Goal: Navigation & Orientation: Find specific page/section

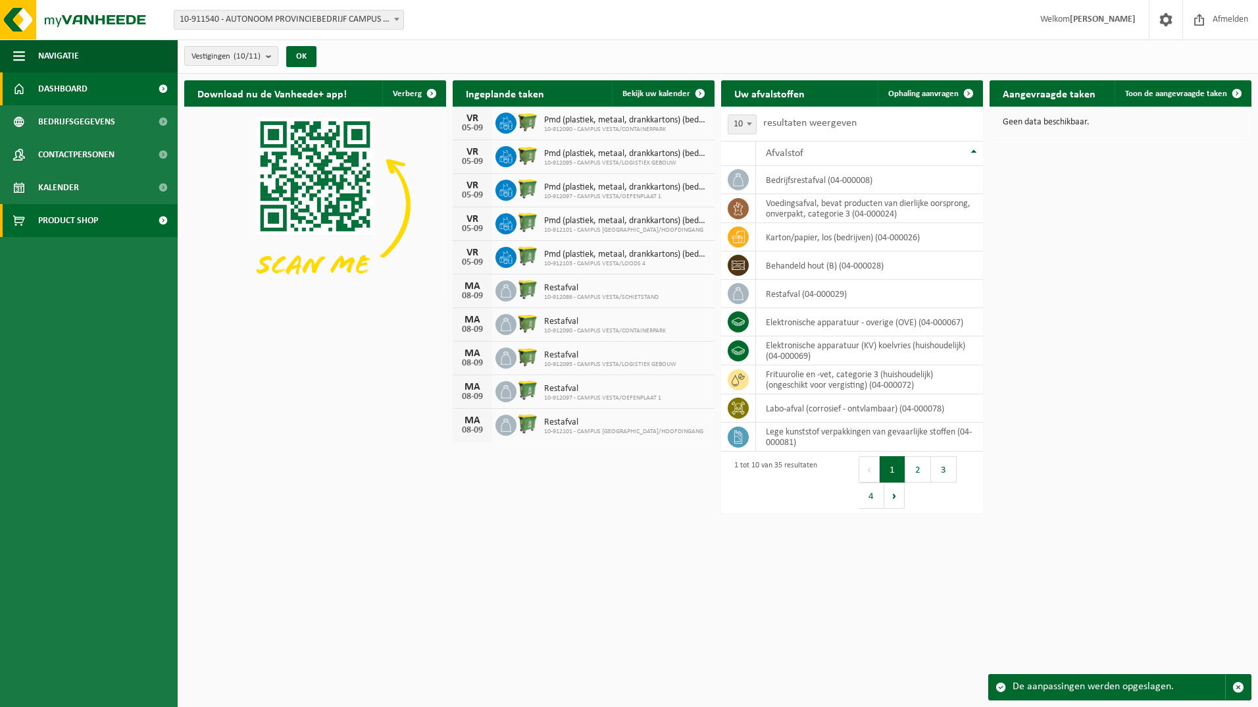
click at [75, 216] on span "Product Shop" at bounding box center [68, 220] width 60 height 33
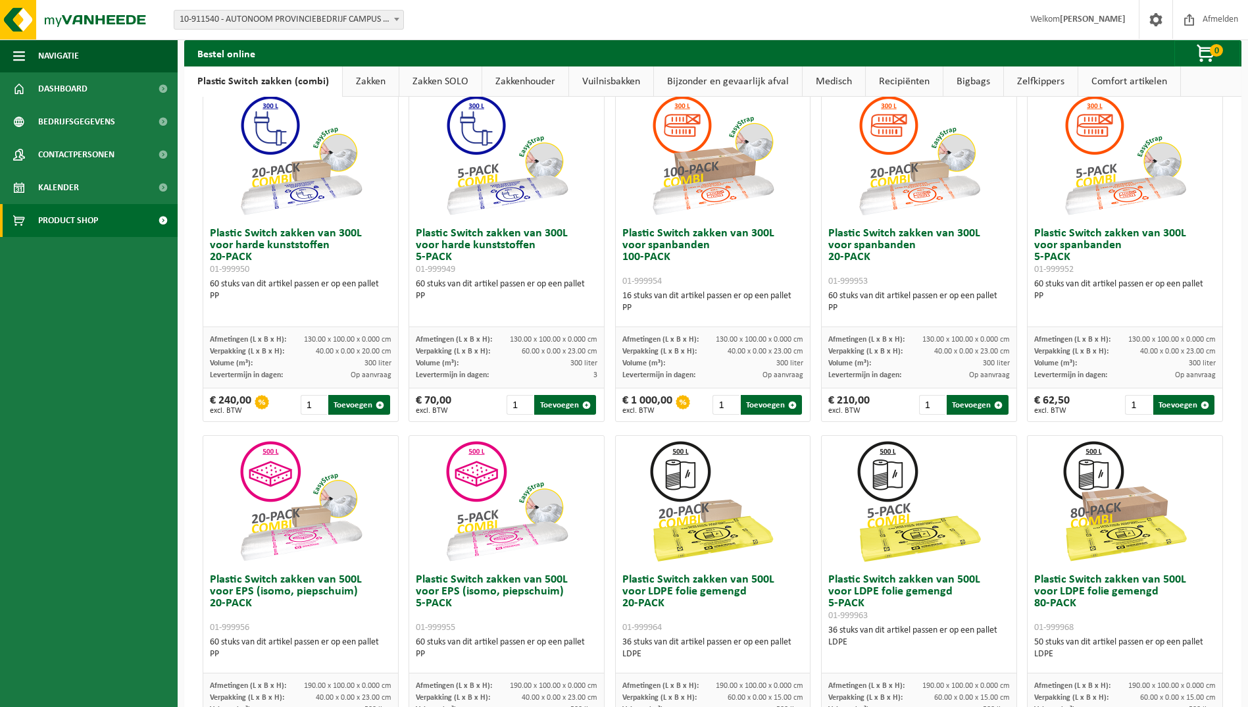
scroll to position [68, 0]
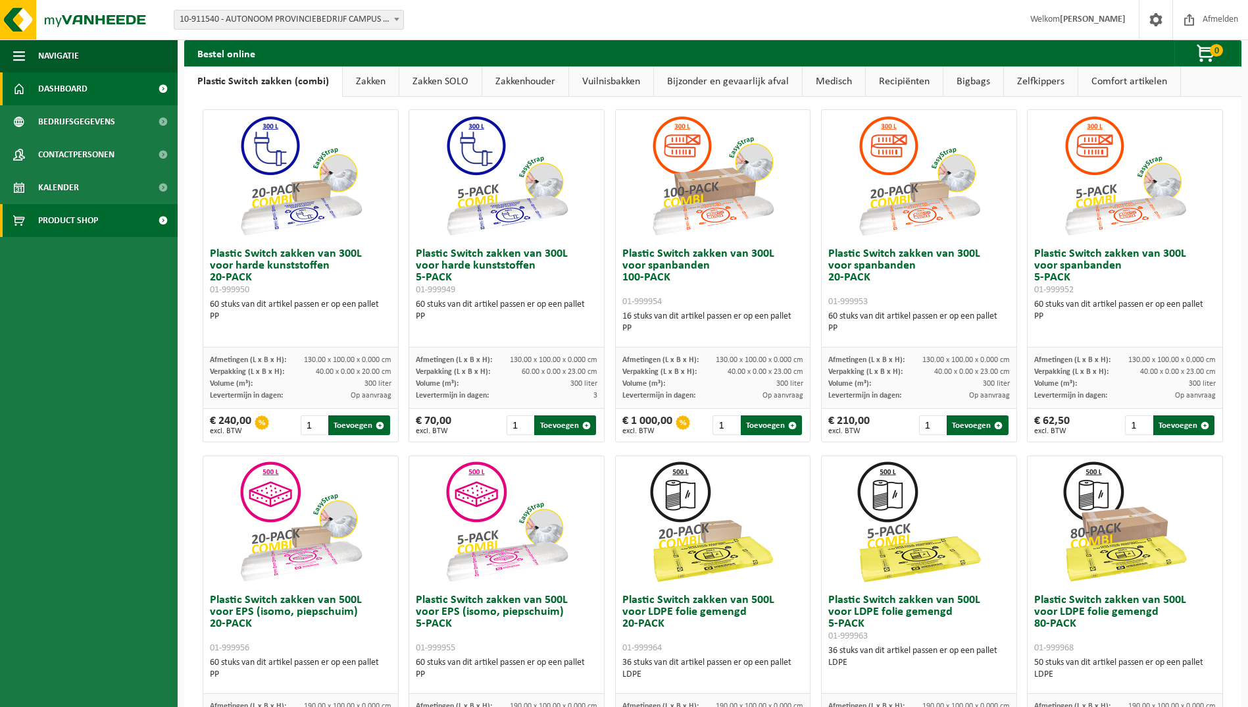
click at [98, 96] on link "Dashboard" at bounding box center [89, 88] width 178 height 33
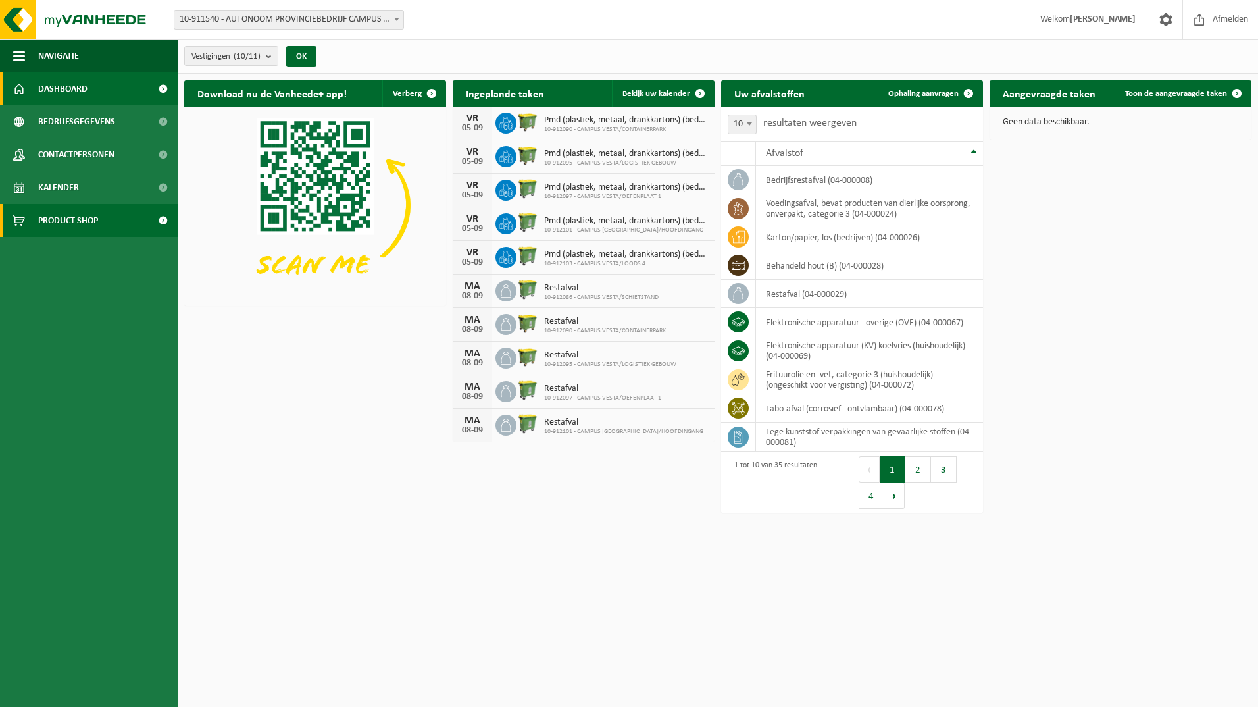
click at [113, 222] on link "Product Shop" at bounding box center [89, 220] width 178 height 33
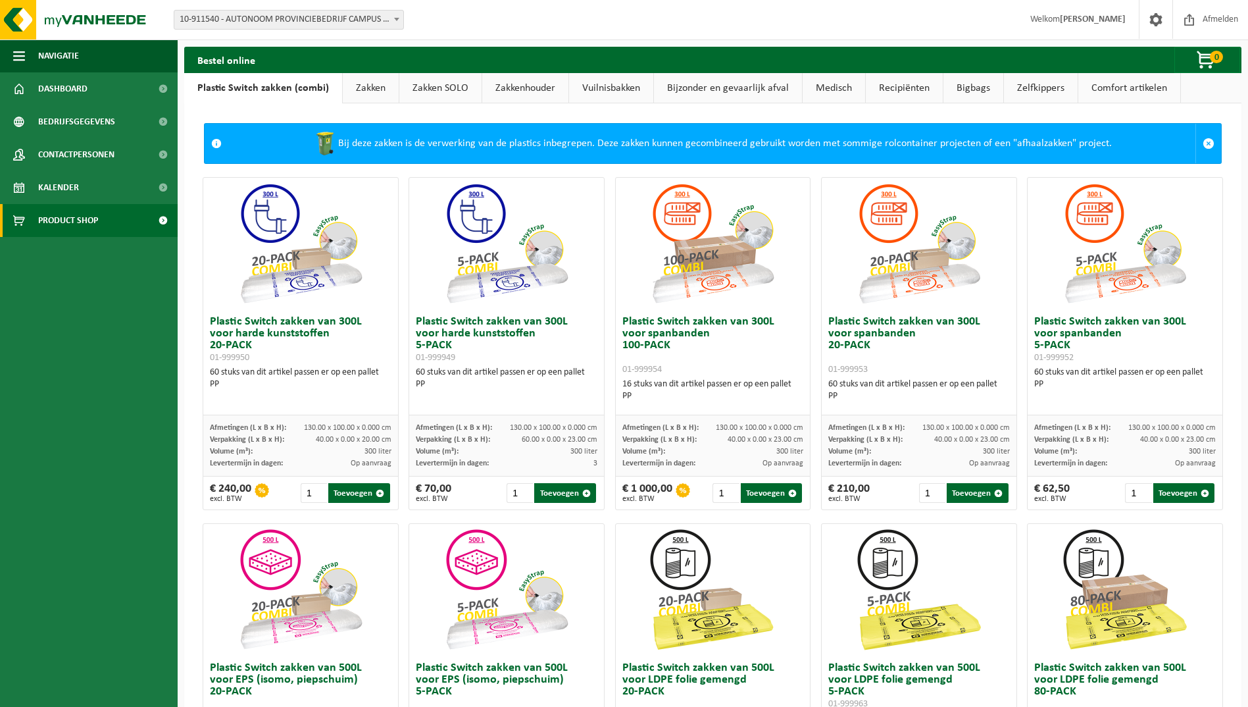
click at [358, 88] on link "Zakken" at bounding box center [371, 88] width 56 height 30
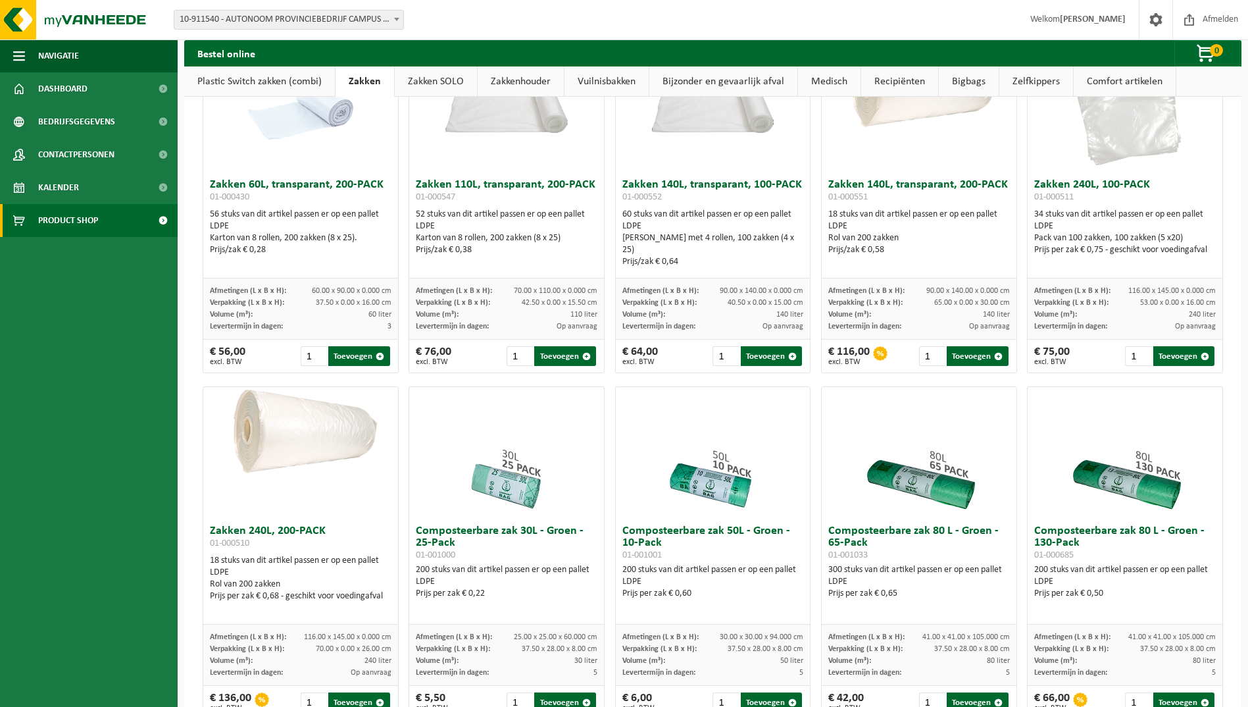
scroll to position [114, 0]
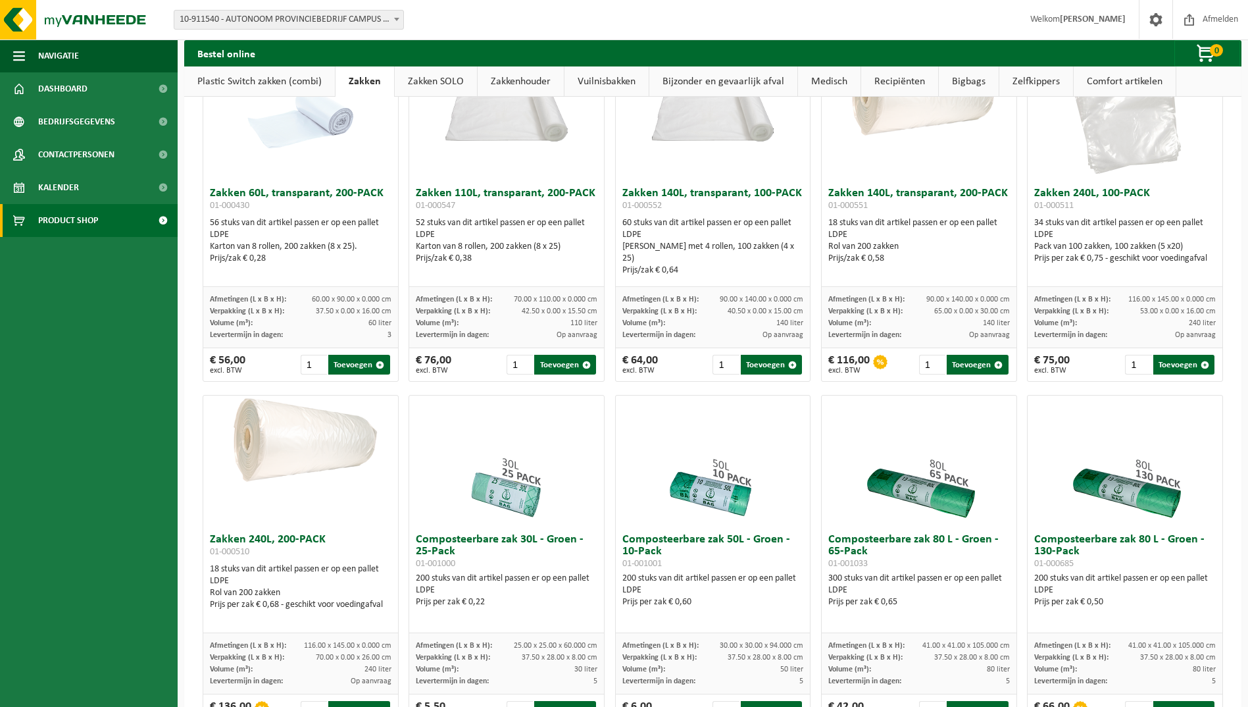
click at [973, 81] on link "Bigbags" at bounding box center [969, 81] width 60 height 30
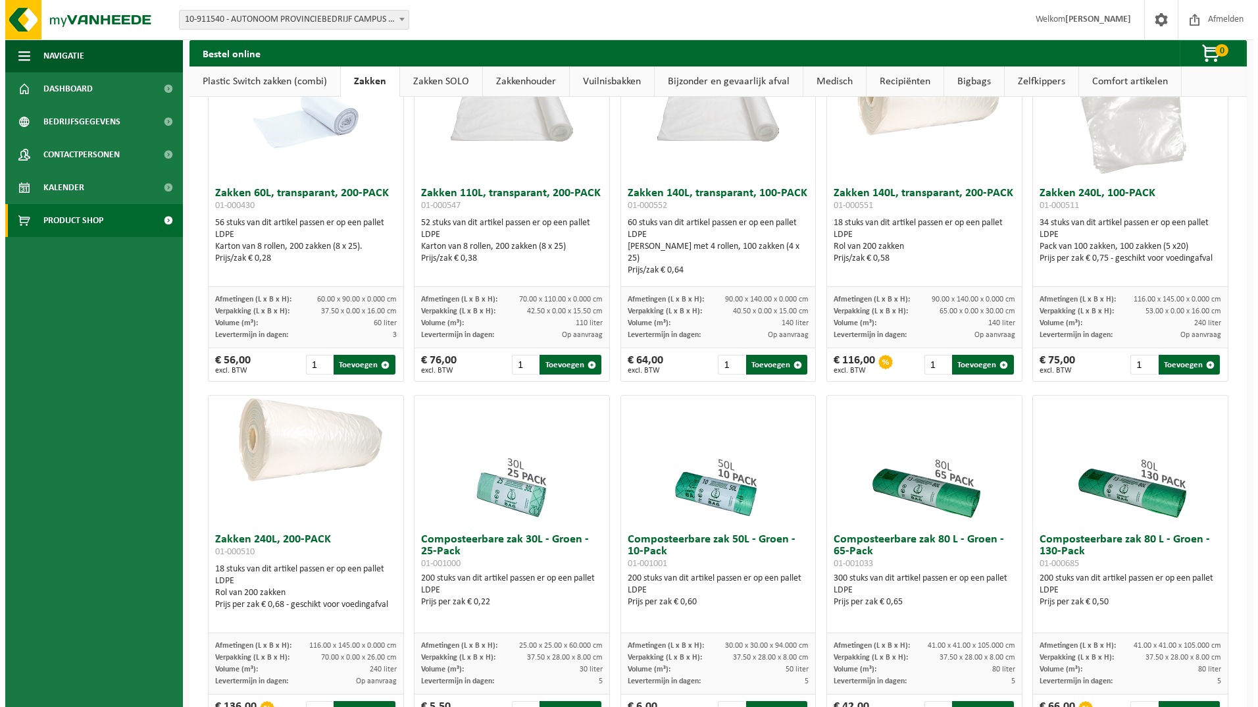
scroll to position [0, 0]
